Goal: Transaction & Acquisition: Book appointment/travel/reservation

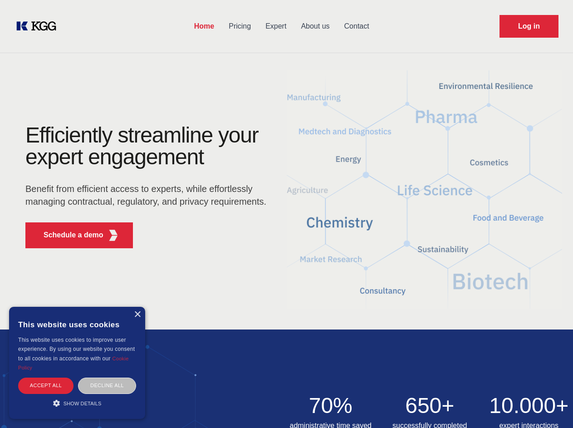
click at [286, 214] on div "Efficiently streamline your expert engagement Benefit from efficient access to …" at bounding box center [149, 189] width 276 height 131
click at [68, 235] on p "Schedule a demo" at bounding box center [74, 235] width 60 height 11
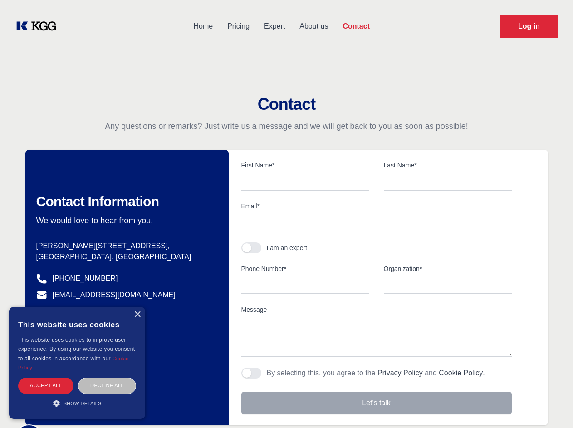
click at [137, 314] on div "× This website uses cookies This website uses cookies to improve user experienc…" at bounding box center [77, 363] width 136 height 112
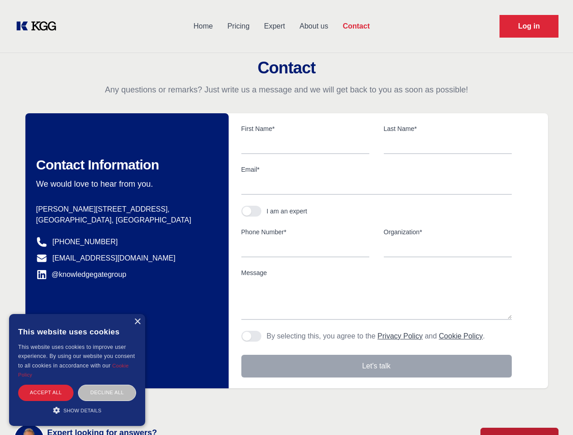
click at [46, 385] on div "Accept all" at bounding box center [45, 393] width 55 height 16
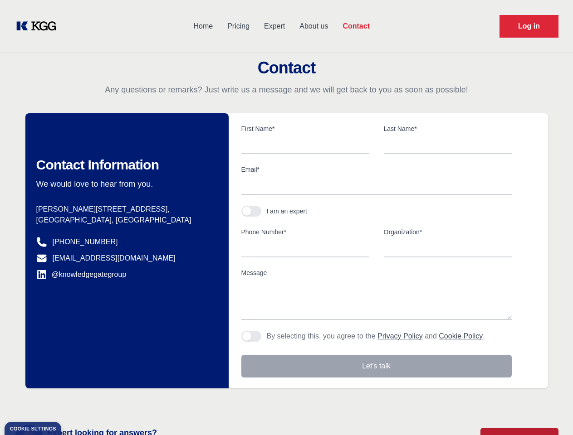
click at [107, 385] on body "Home Pricing Expert About us Contact Log in Contact Any questions or remarks? J…" at bounding box center [286, 398] width 573 height 797
click at [77, 403] on main "Contact Any questions or remarks? Just write us a message and we will get back …" at bounding box center [286, 236] width 573 height 472
